Goal: Information Seeking & Learning: Find specific fact

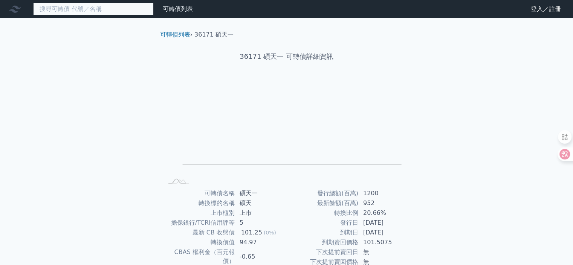
drag, startPoint x: 72, startPoint y: 9, endPoint x: 69, endPoint y: 1, distance: 8.0
click at [72, 8] on input at bounding box center [93, 9] width 121 height 13
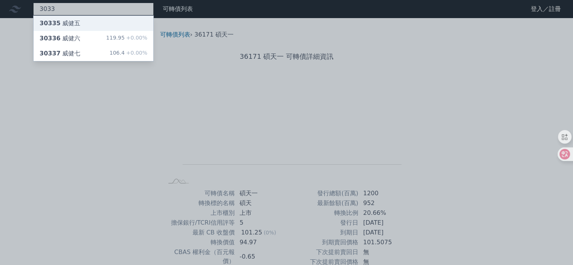
type input "3033"
click at [84, 23] on div "30335 威健五" at bounding box center [94, 23] width 120 height 15
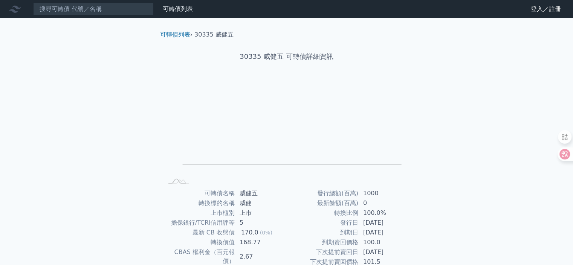
drag, startPoint x: 57, startPoint y: 1, endPoint x: 59, endPoint y: 6, distance: 5.1
click at [57, 1] on nav "可轉債列表 財務數據 可轉債列表 財務數據 登入／註冊 登入／註冊" at bounding box center [286, 9] width 573 height 18
click at [59, 7] on input at bounding box center [93, 9] width 121 height 13
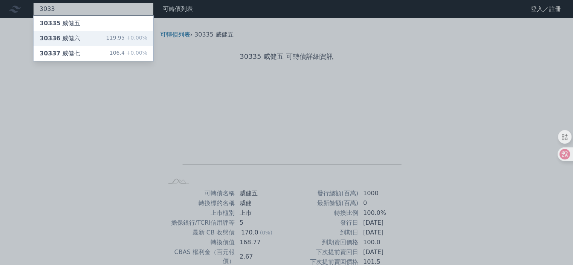
type input "3033"
click at [114, 37] on div "119.95 +0.00%" at bounding box center [126, 38] width 41 height 9
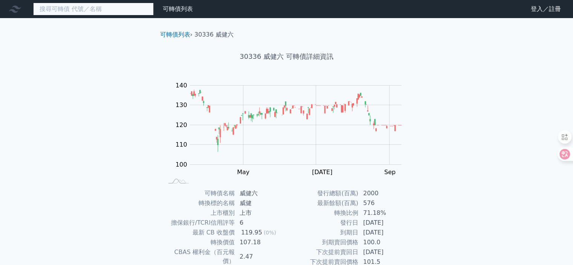
click at [69, 4] on input at bounding box center [93, 9] width 121 height 13
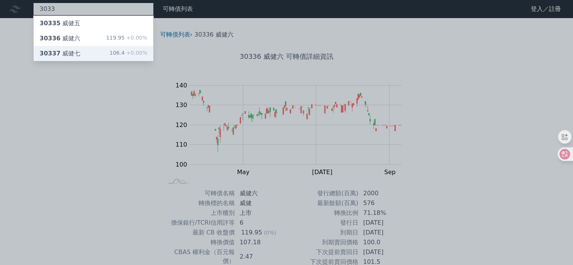
type input "3033"
click at [86, 51] on div "30337 威健七 106.4 +0.00%" at bounding box center [94, 53] width 120 height 15
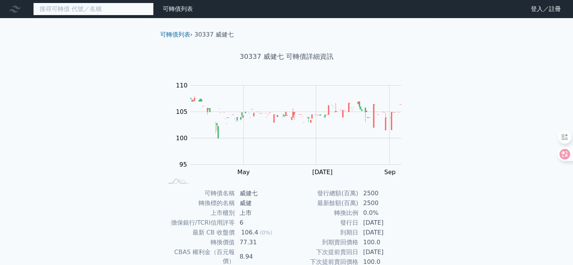
click at [92, 9] on input at bounding box center [93, 9] width 121 height 13
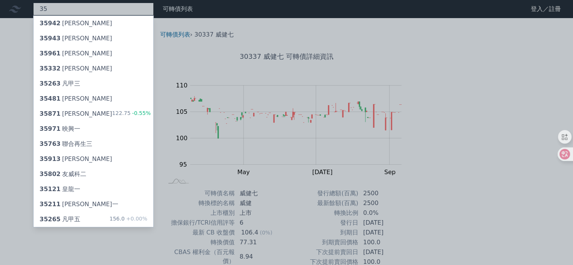
type input "3"
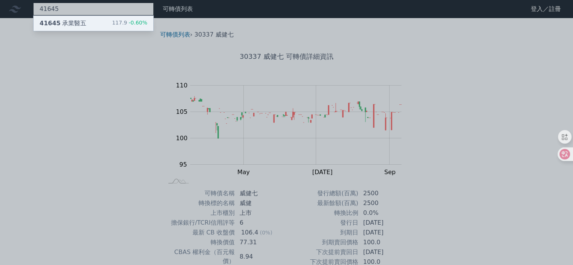
type input "41645"
click at [74, 26] on div "41645 承業醫五" at bounding box center [63, 23] width 47 height 9
